Goal: Task Accomplishment & Management: Use online tool/utility

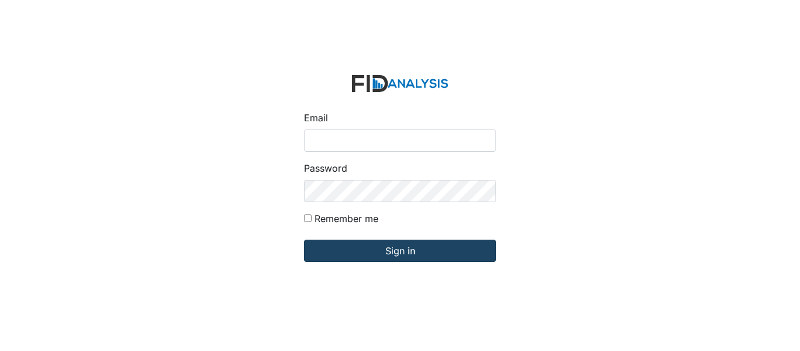
type input "[EMAIL_ADDRESS][DOMAIN_NAME]"
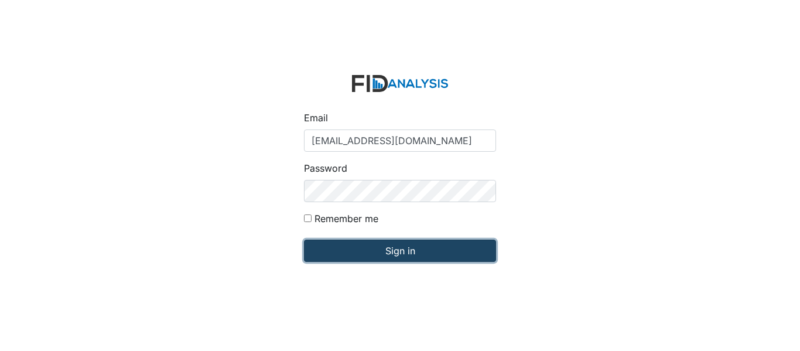
click at [349, 261] on input "Sign in" at bounding box center [400, 250] width 192 height 22
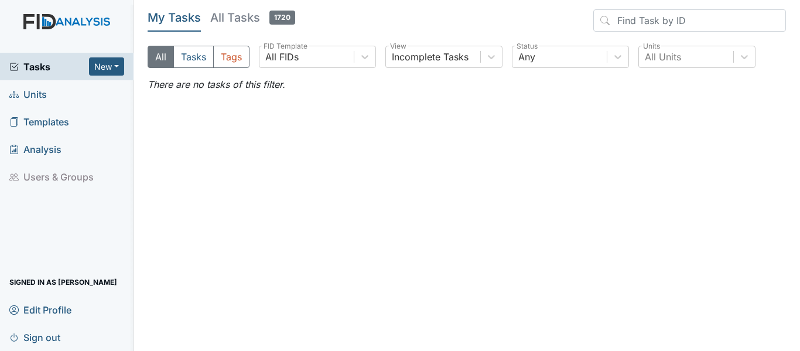
click at [58, 97] on link "Units" at bounding box center [66, 94] width 133 height 28
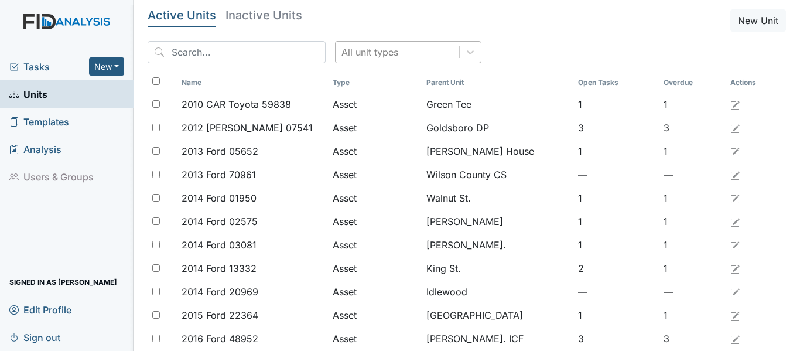
click at [365, 45] on div "All unit types" at bounding box center [369, 52] width 57 height 14
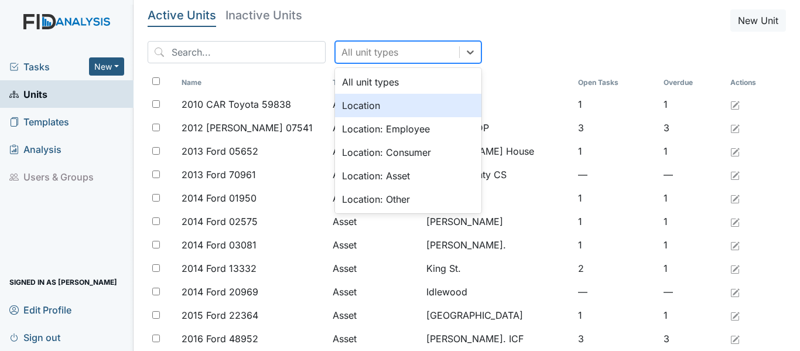
drag, startPoint x: 376, startPoint y: 119, endPoint x: 374, endPoint y: 106, distance: 13.1
click at [374, 106] on div "All unit types Location Location: Employee Location: Consumer Location: Asset L…" at bounding box center [408, 140] width 146 height 145
click at [374, 106] on div "Location" at bounding box center [408, 105] width 146 height 23
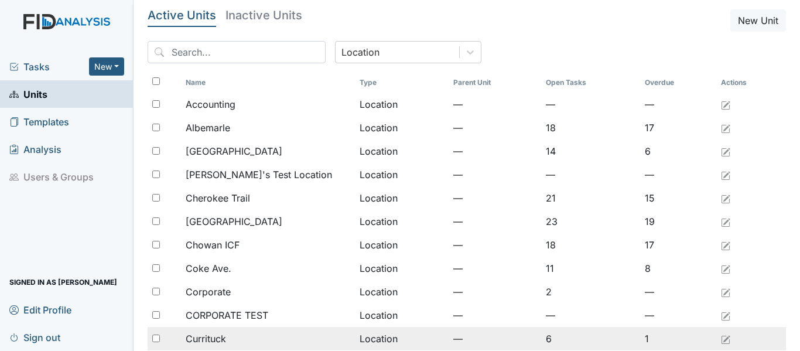
click at [228, 339] on div "Currituck" at bounding box center [268, 338] width 164 height 14
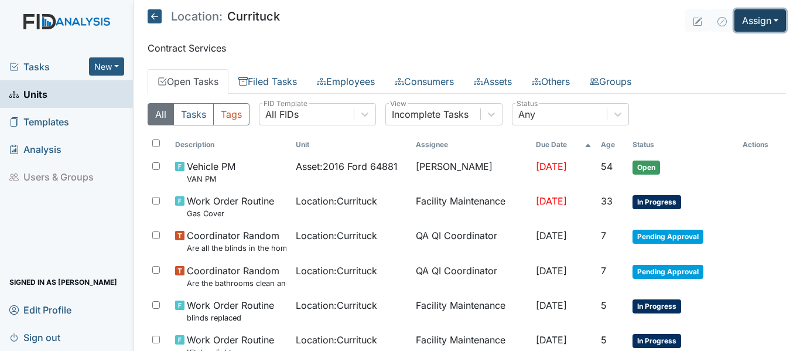
click at [743, 20] on button "Assign" at bounding box center [760, 20] width 52 height 22
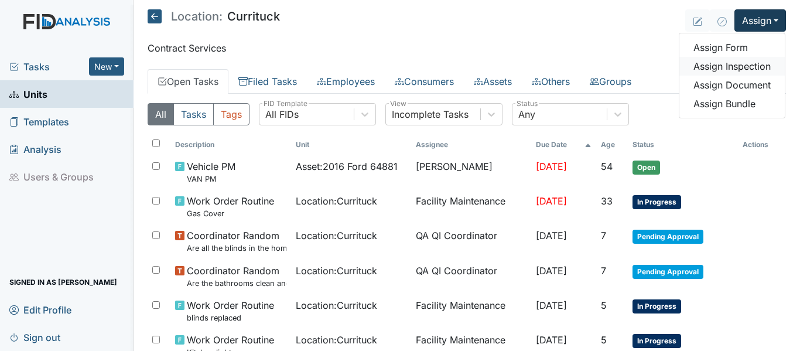
click at [731, 68] on link "Assign Inspection" at bounding box center [731, 66] width 105 height 19
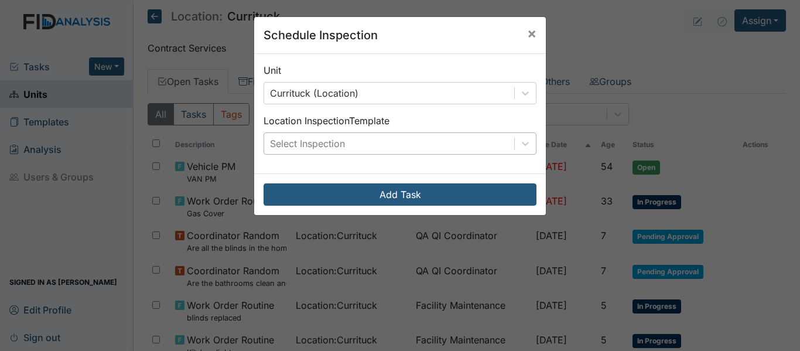
click at [373, 137] on div "Select Inspection" at bounding box center [389, 143] width 250 height 21
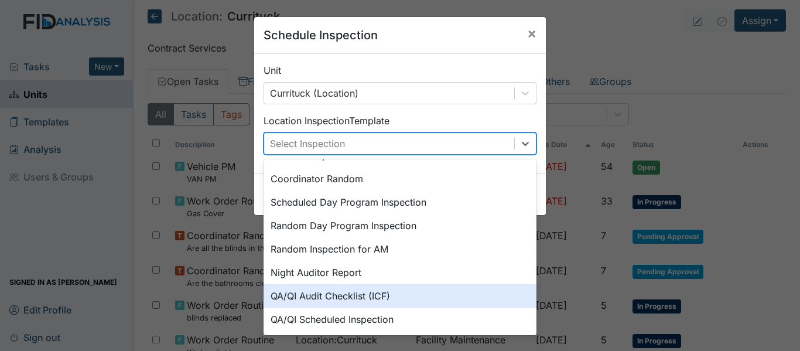
scroll to position [202, 0]
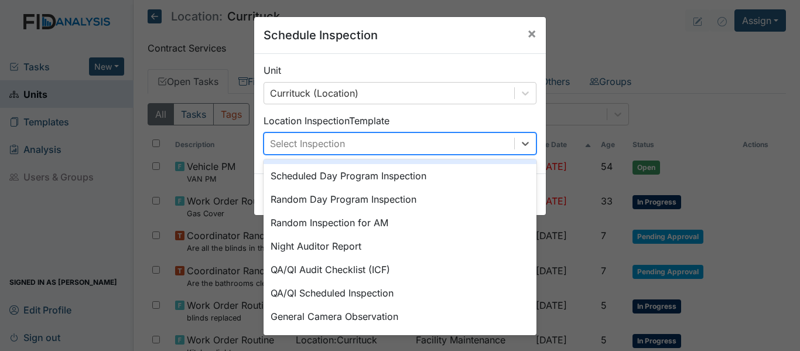
click at [464, 104] on div "Unit Currituck (Location) Location Inspection Template option Coordinator Rando…" at bounding box center [400, 113] width 292 height 119
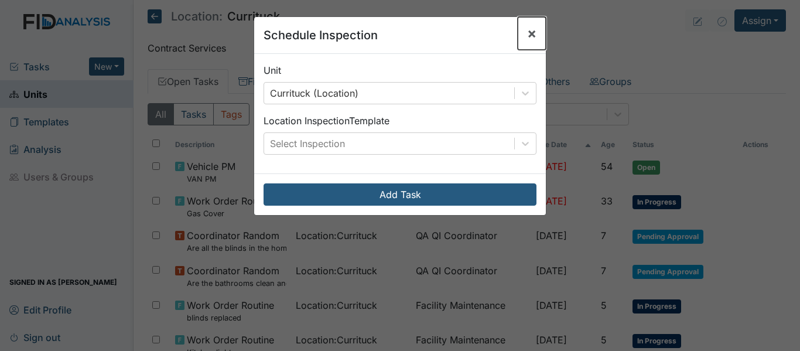
click at [528, 32] on span "×" at bounding box center [531, 33] width 9 height 17
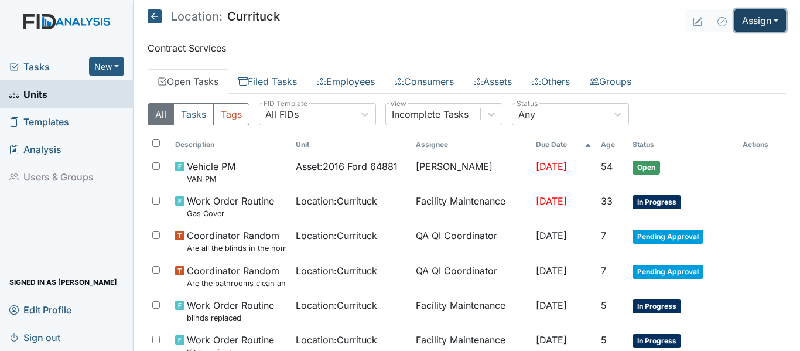
click at [767, 20] on button "Assign" at bounding box center [760, 20] width 52 height 22
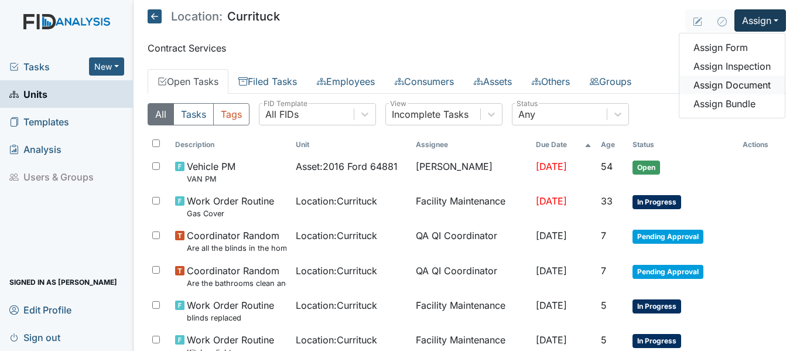
click at [727, 86] on link "Assign Document" at bounding box center [731, 85] width 105 height 19
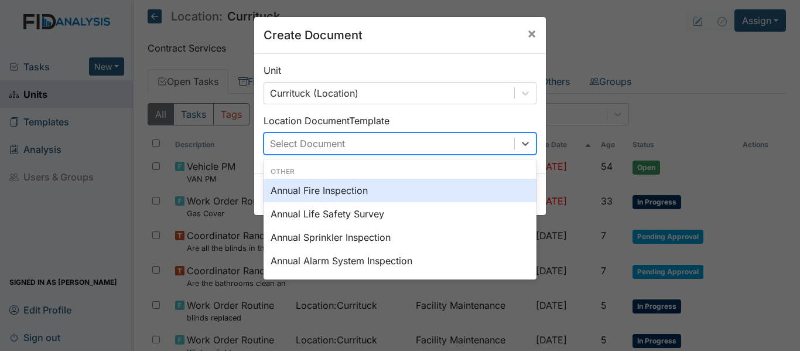
click at [397, 140] on div "Select Document" at bounding box center [389, 143] width 250 height 21
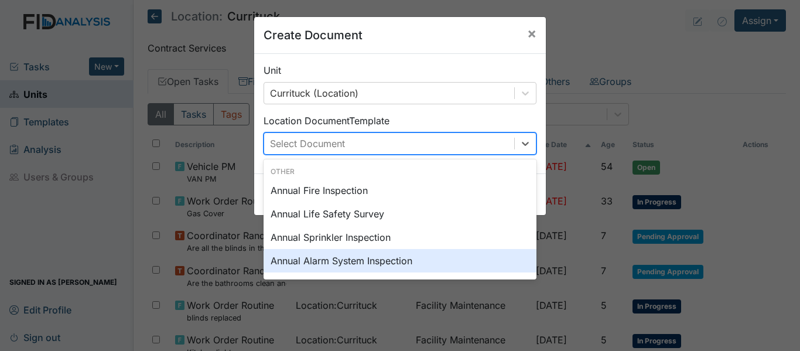
click at [423, 260] on div "Annual Alarm System Inspection" at bounding box center [399, 260] width 273 height 23
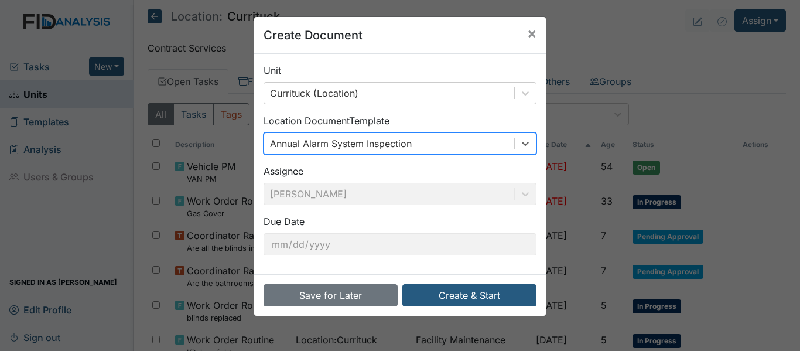
click at [412, 146] on div "Annual Alarm System Inspection" at bounding box center [389, 143] width 250 height 21
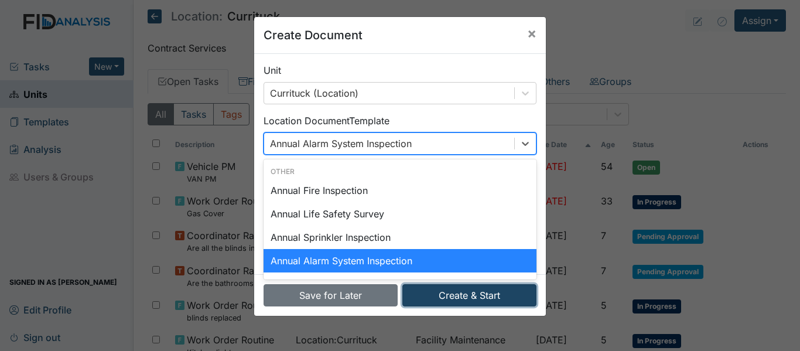
click at [445, 297] on button "Create & Start" at bounding box center [469, 295] width 134 height 22
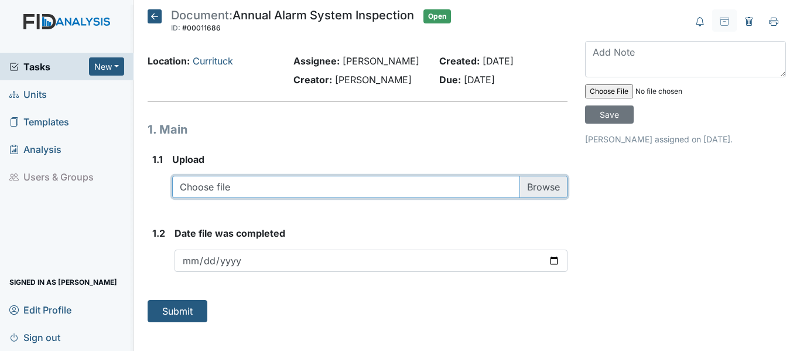
click at [535, 186] on input "file" at bounding box center [369, 187] width 395 height 22
type input "C:\fakepath\Partriot inspection 2025.pdf"
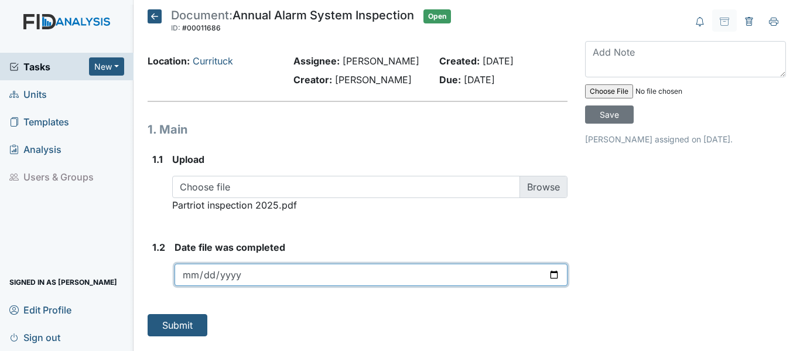
click at [554, 274] on input "date" at bounding box center [370, 274] width 393 height 22
type input "[DATE]"
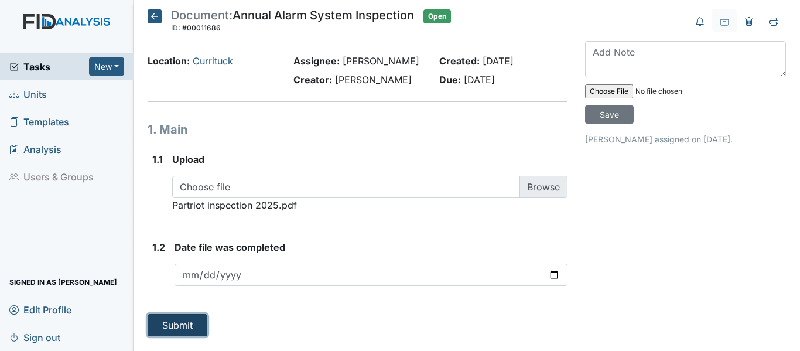
click at [201, 315] on button "Submit" at bounding box center [178, 325] width 60 height 22
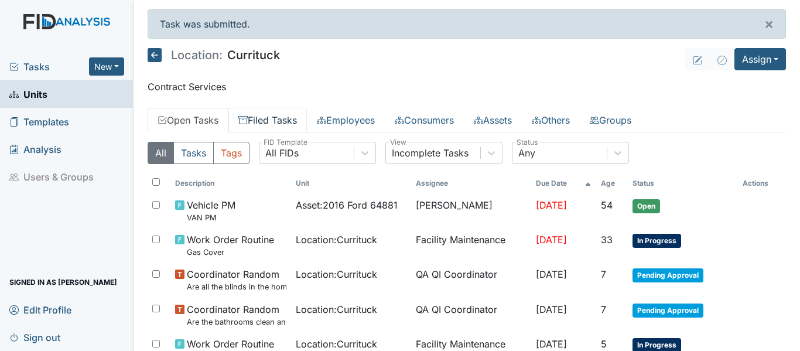
click at [260, 122] on link "Filed Tasks" at bounding box center [267, 120] width 78 height 25
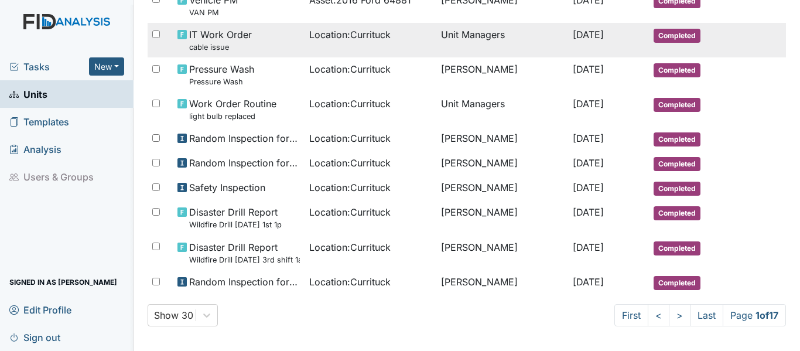
scroll to position [791, 0]
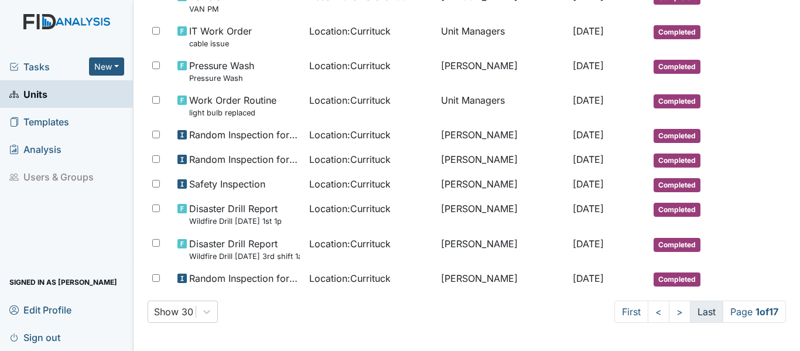
click at [692, 314] on link "Last" at bounding box center [706, 311] width 33 height 22
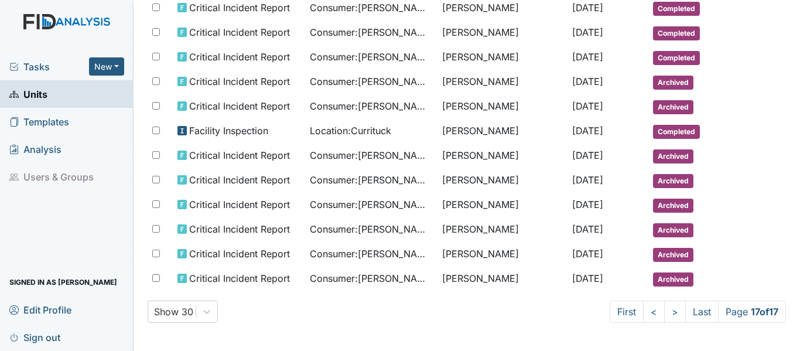
scroll to position [246, 0]
click at [693, 311] on link "Last" at bounding box center [701, 311] width 33 height 22
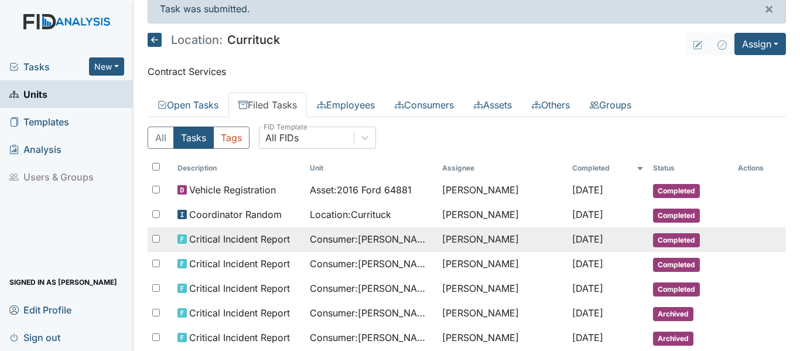
scroll to position [0, 0]
